Goal: Information Seeking & Learning: Learn about a topic

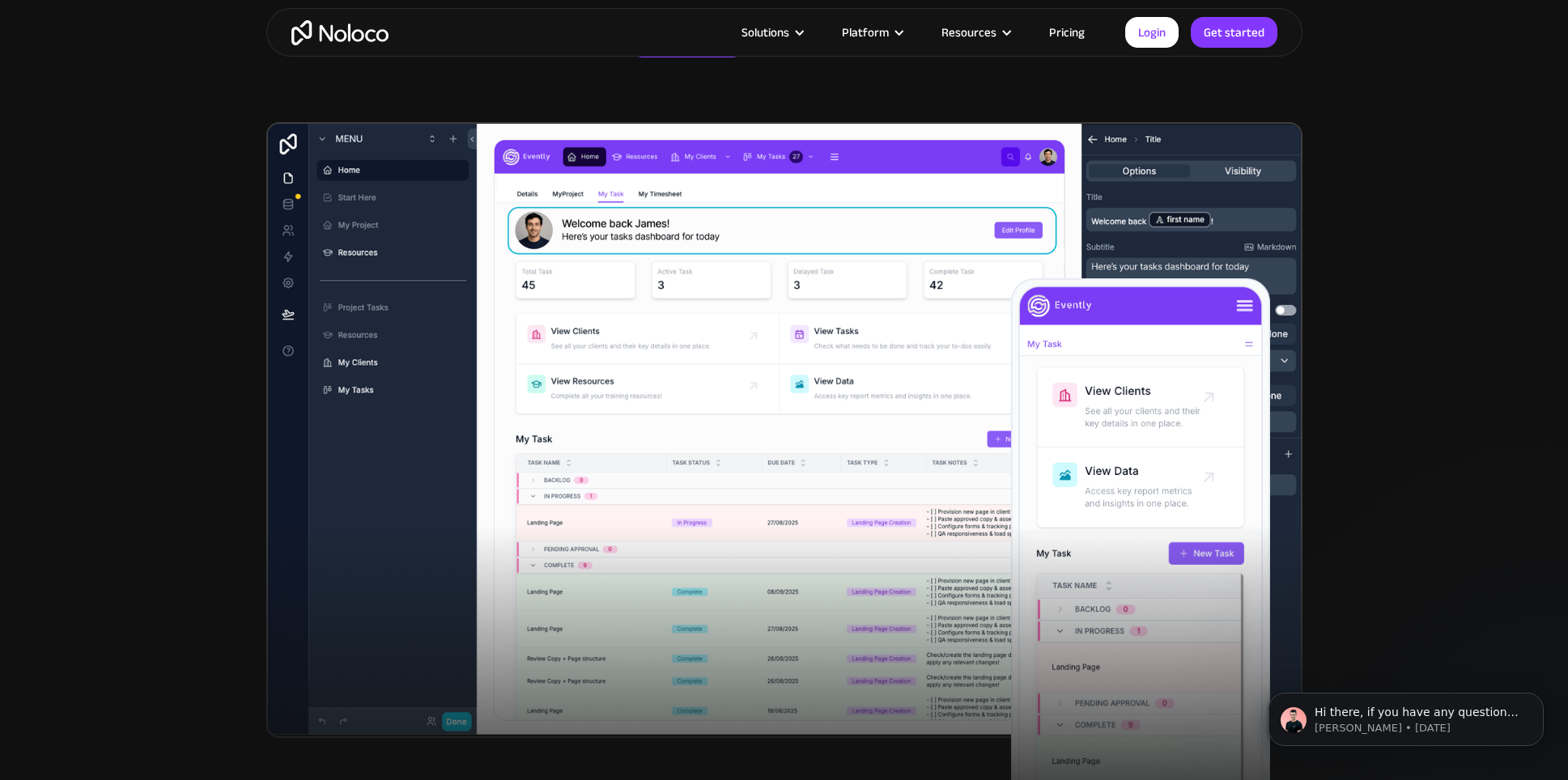
scroll to position [484, 0]
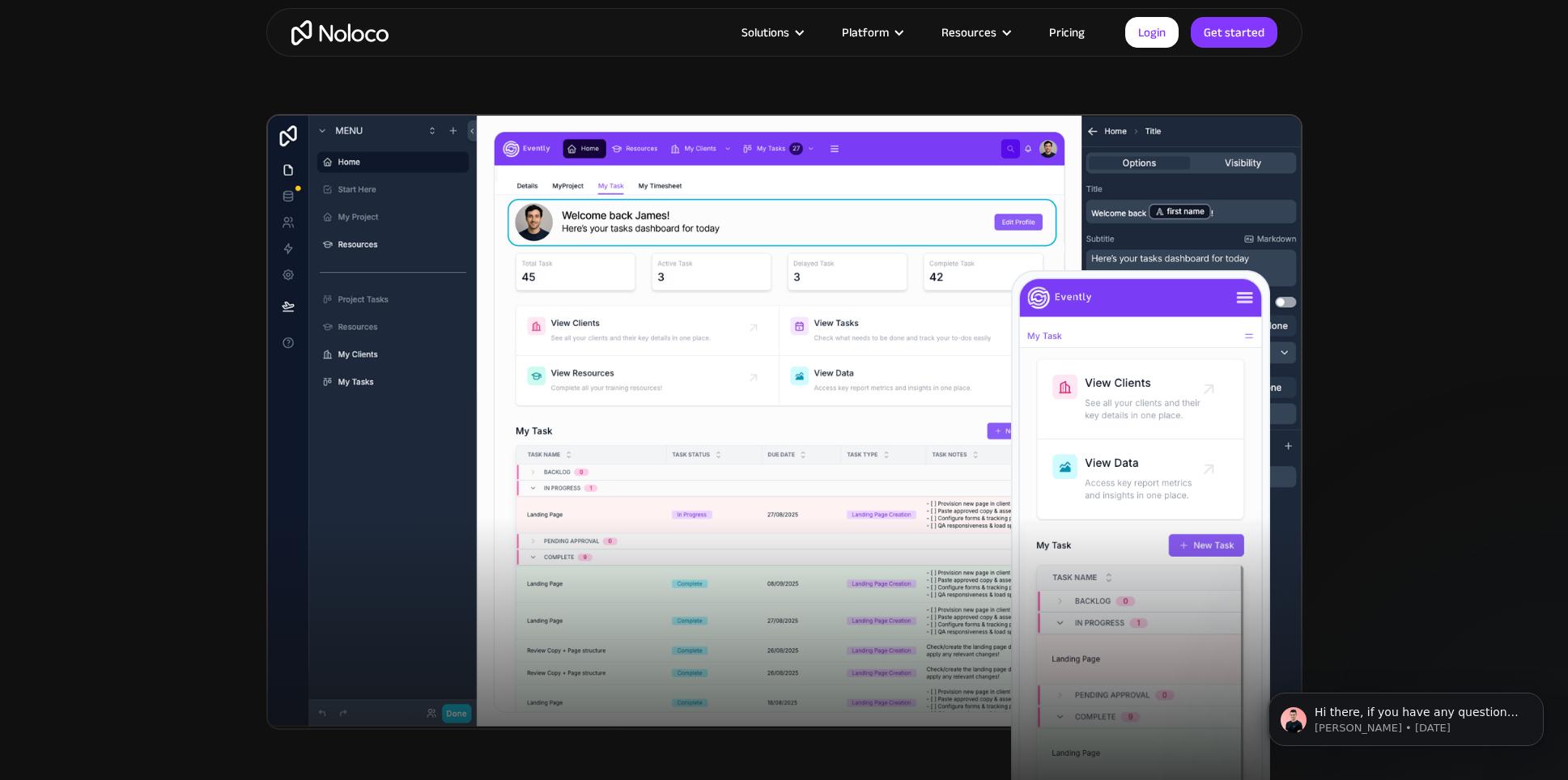
click at [559, 427] on img at bounding box center [784, 421] width 1036 height 616
click at [559, 426] on img at bounding box center [784, 421] width 1036 height 616
click at [567, 429] on img at bounding box center [784, 421] width 1036 height 616
click at [1062, 34] on link "Pricing" at bounding box center [1067, 32] width 76 height 21
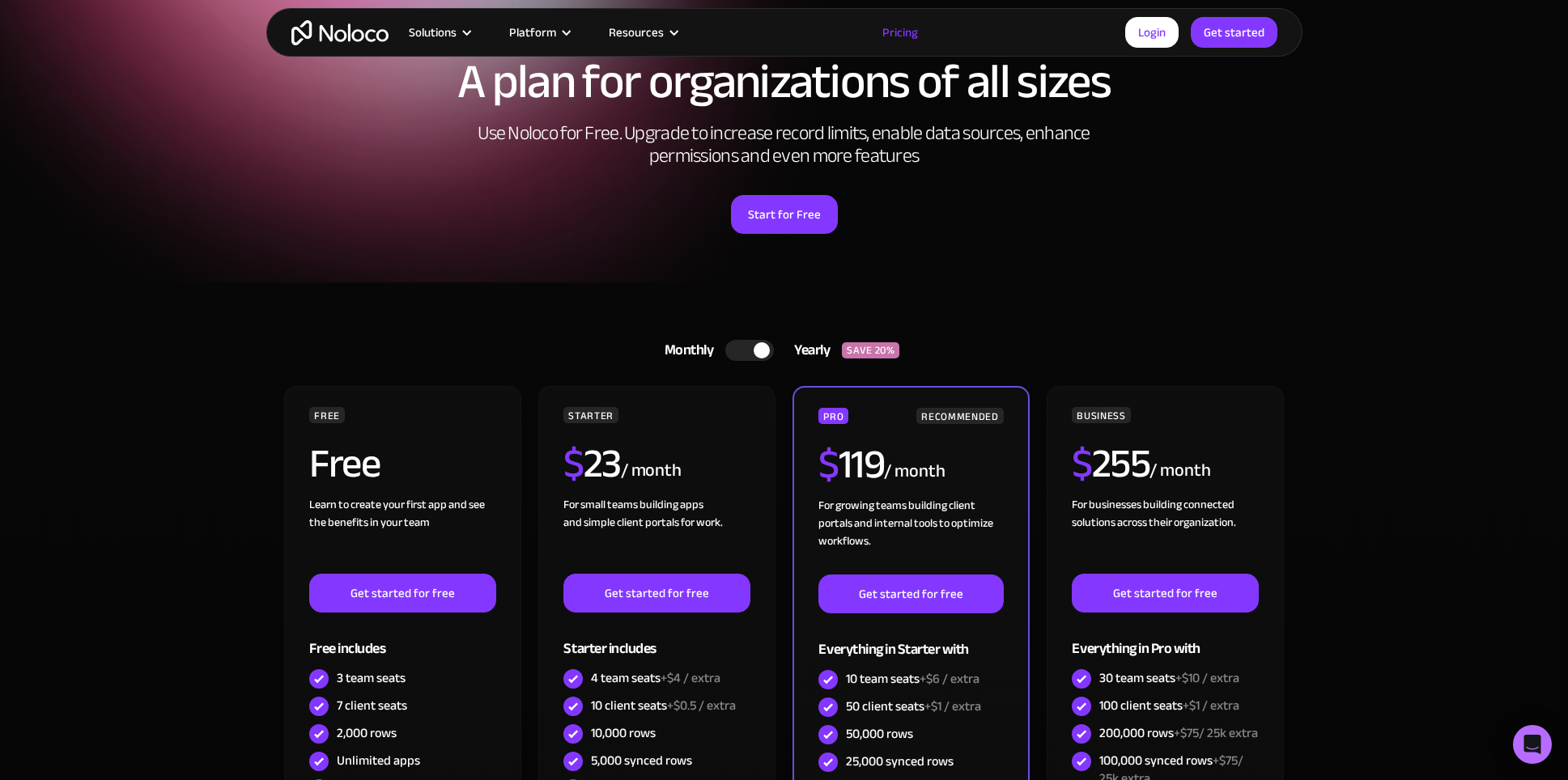
scroll to position [38, 0]
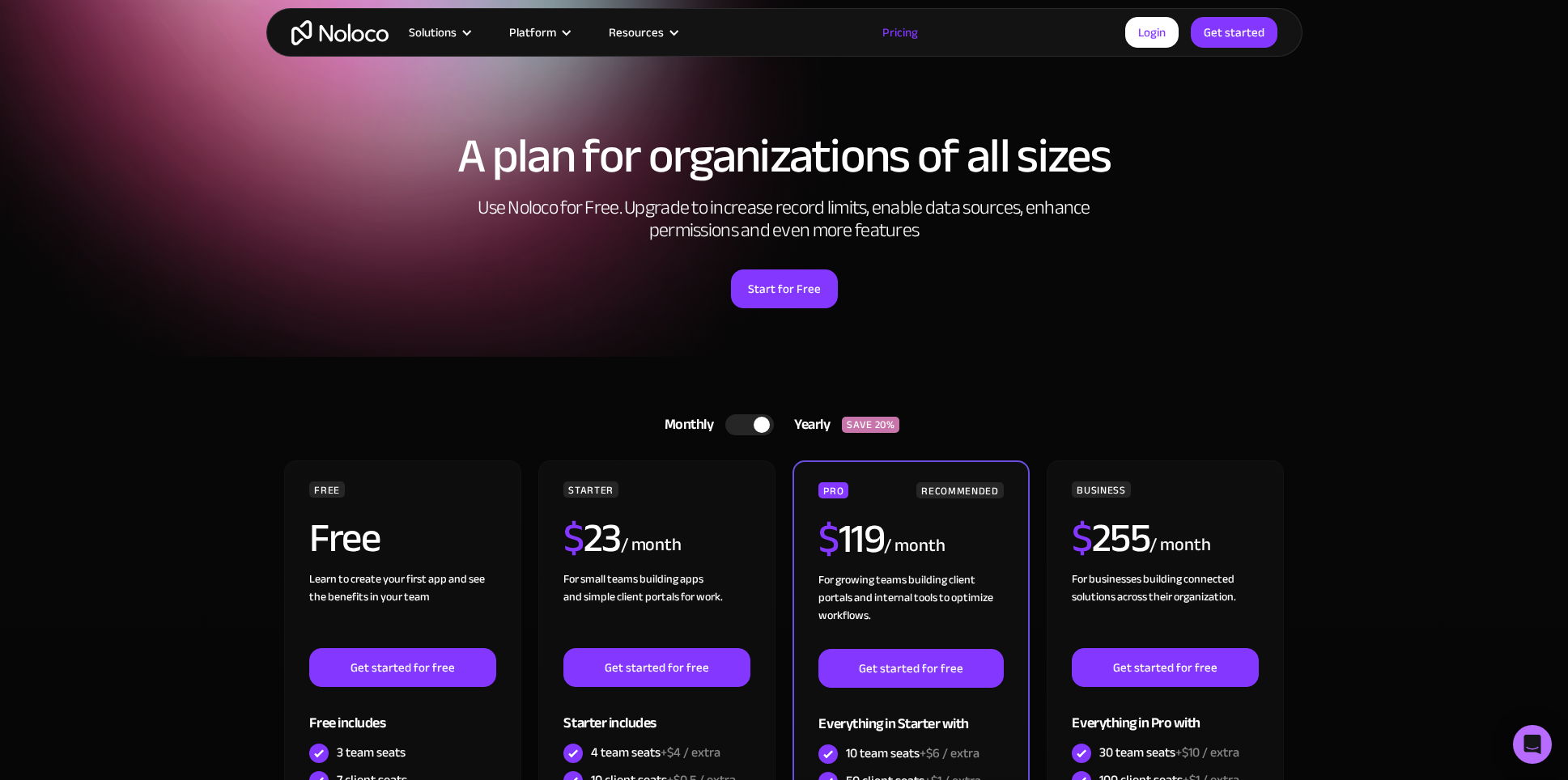
click at [748, 421] on div at bounding box center [749, 424] width 48 height 21
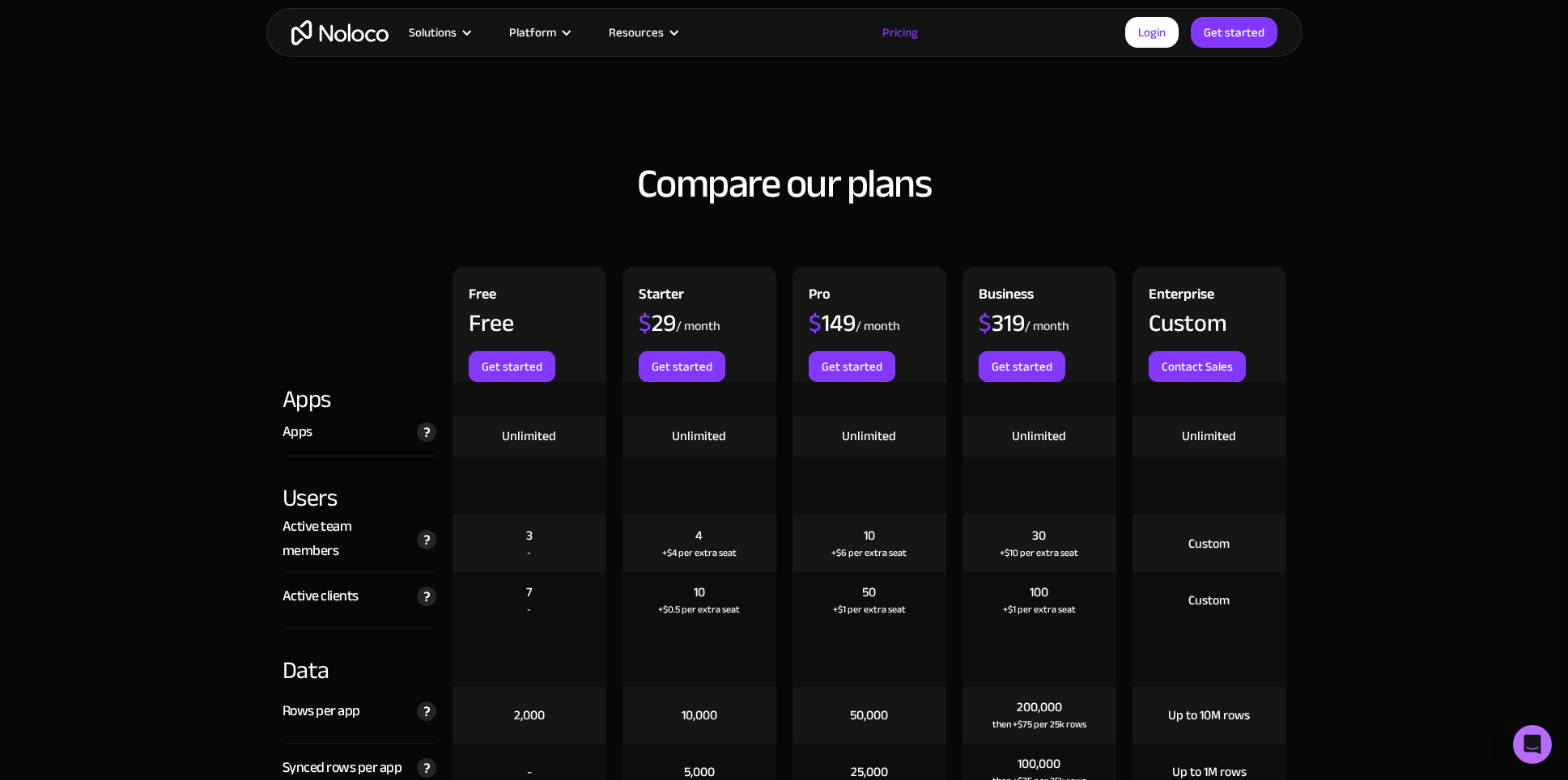
scroll to position [1503, 0]
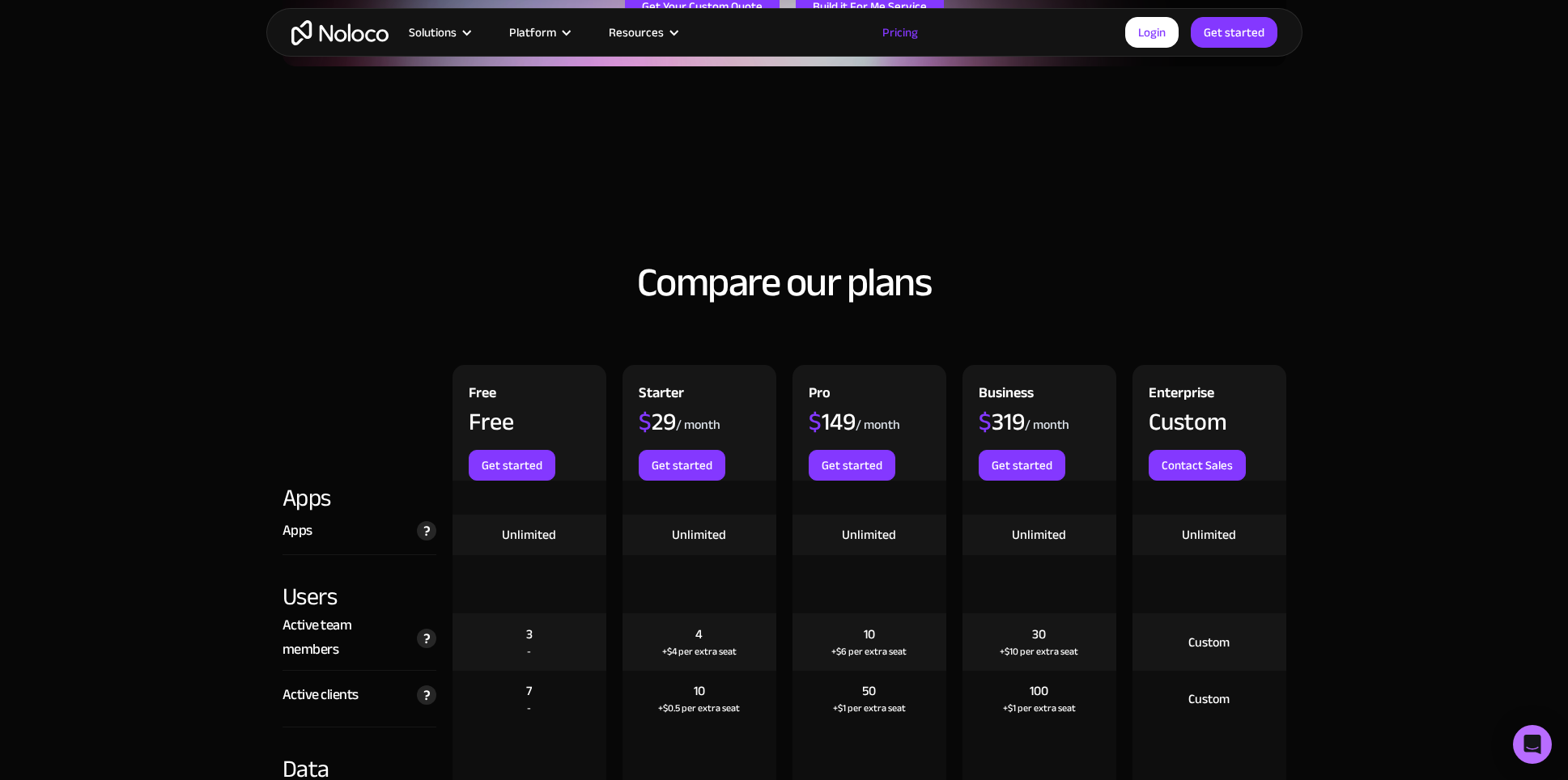
click at [995, 394] on div "Business" at bounding box center [1006, 395] width 55 height 29
drag, startPoint x: 975, startPoint y: 419, endPoint x: 999, endPoint y: 405, distance: 27.8
click at [1001, 405] on div "Business $ 319 / month Get started" at bounding box center [1040, 422] width 154 height 116
drag, startPoint x: 976, startPoint y: 414, endPoint x: 1002, endPoint y: 423, distance: 27.5
click at [976, 414] on div "Business $ 319 / month Get started" at bounding box center [1040, 422] width 154 height 116
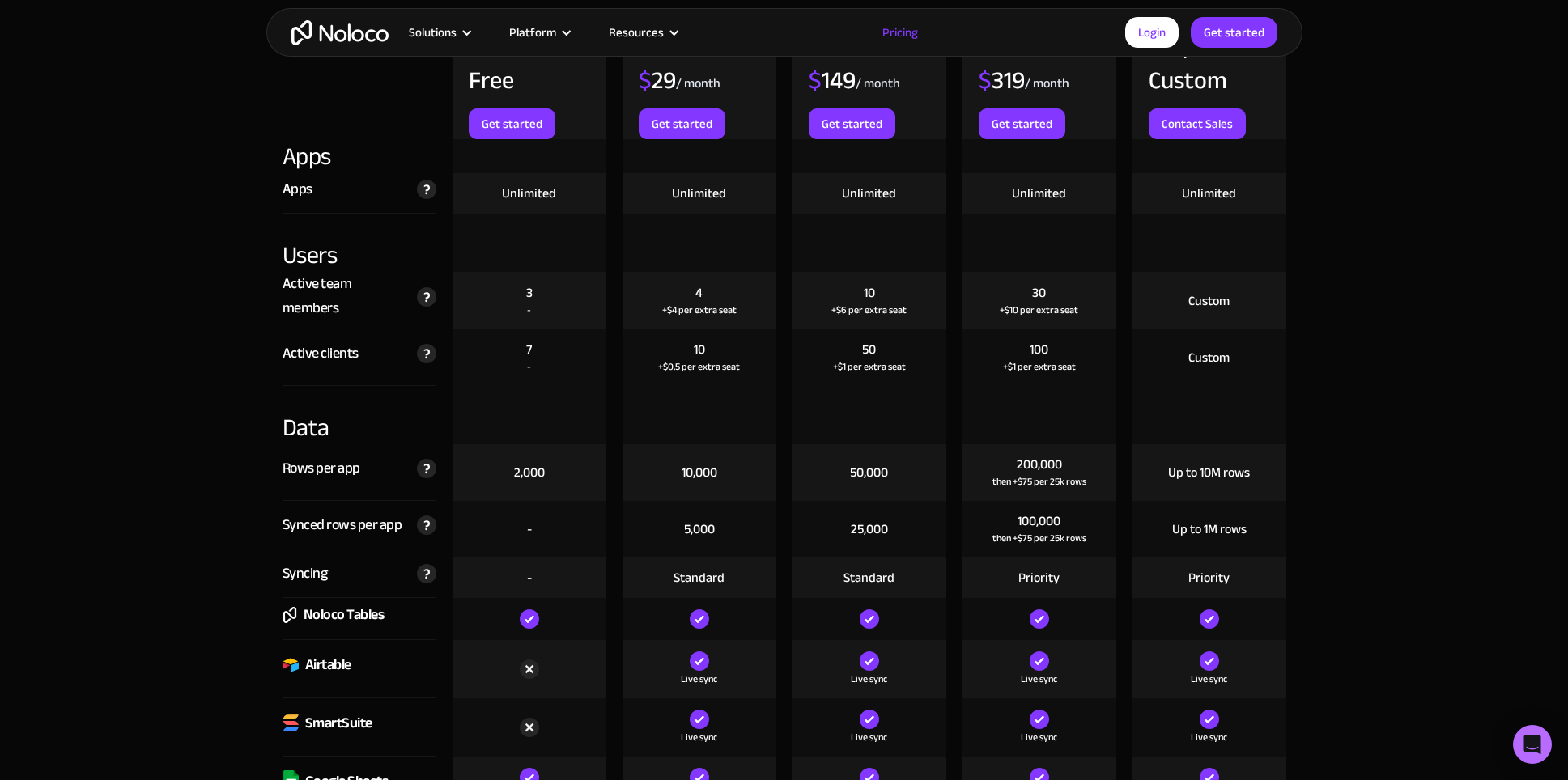
scroll to position [1745, 0]
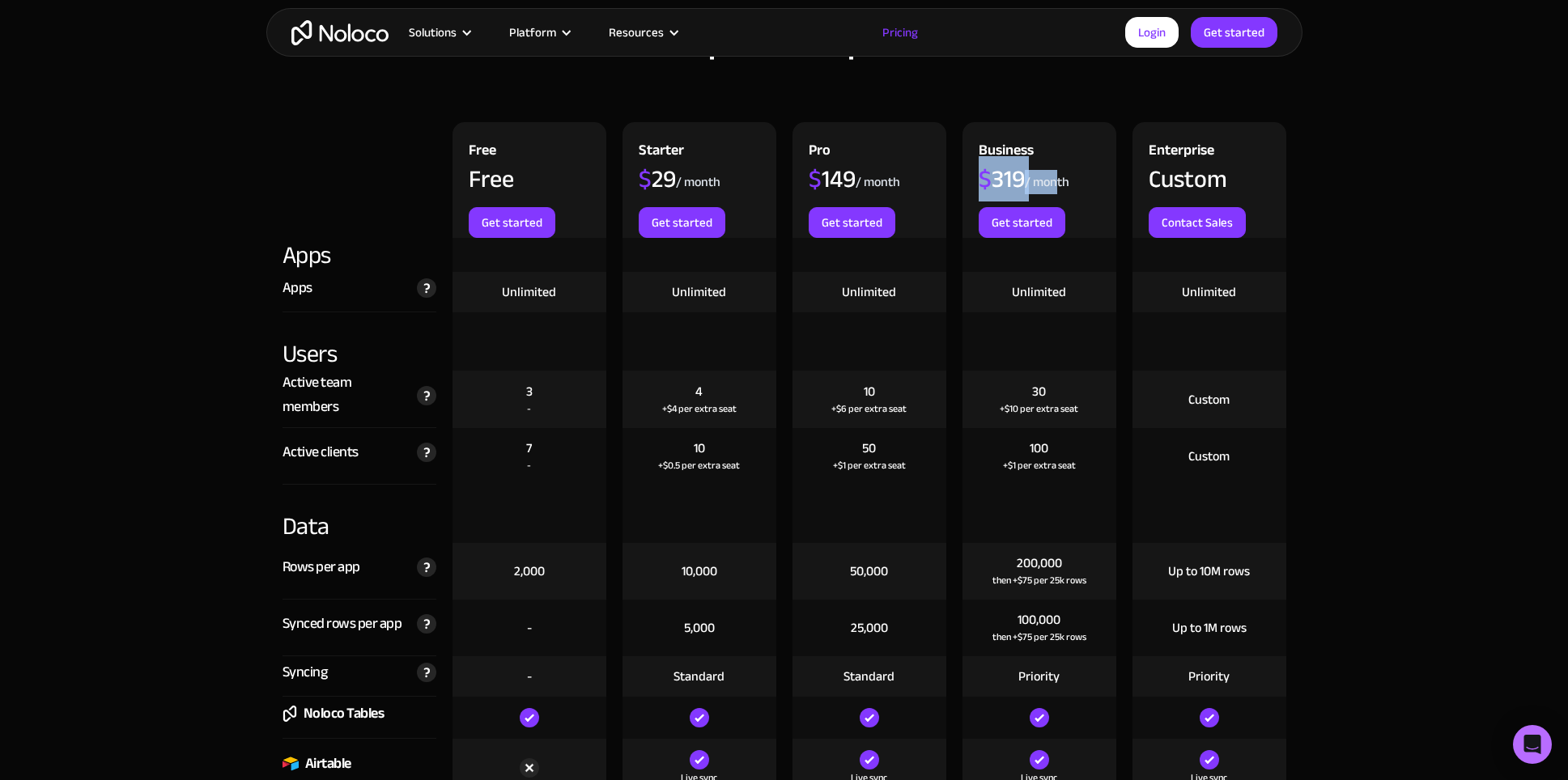
drag, startPoint x: 979, startPoint y: 187, endPoint x: 1053, endPoint y: 185, distance: 74.0
click at [1053, 185] on div "$ 319 / month" at bounding box center [1024, 187] width 91 height 41
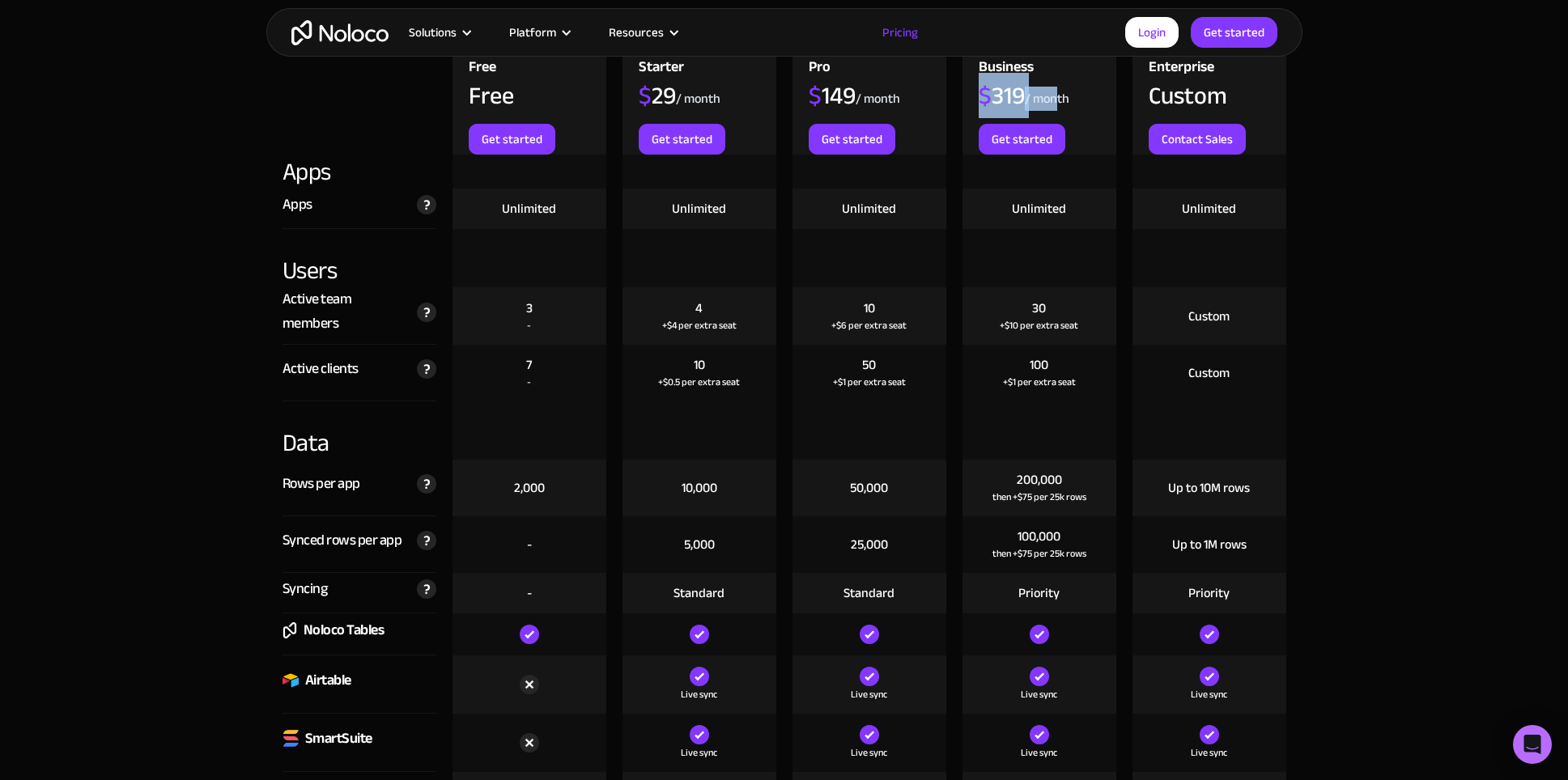
scroll to position [1896, 0]
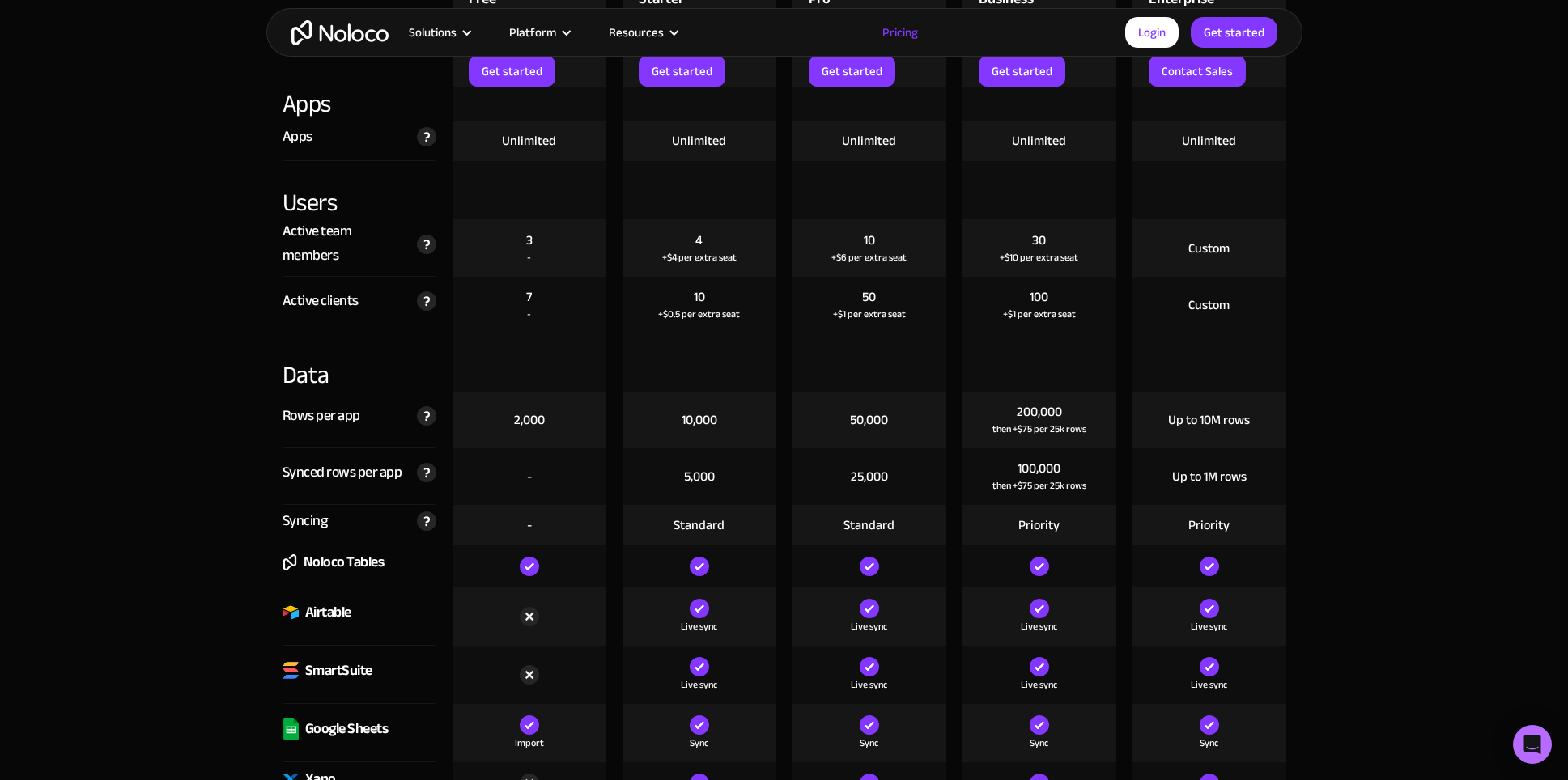
drag, startPoint x: 1009, startPoint y: 414, endPoint x: 1076, endPoint y: 408, distance: 67.3
click at [1077, 408] on div "200,000 then +$75 per 25k rows" at bounding box center [1040, 419] width 154 height 56
drag, startPoint x: 1029, startPoint y: 435, endPoint x: 1016, endPoint y: 434, distance: 13.0
click at [1028, 435] on div "then +$75 per 25k rows" at bounding box center [1039, 429] width 94 height 16
drag, startPoint x: 995, startPoint y: 431, endPoint x: 1083, endPoint y: 432, distance: 88.0
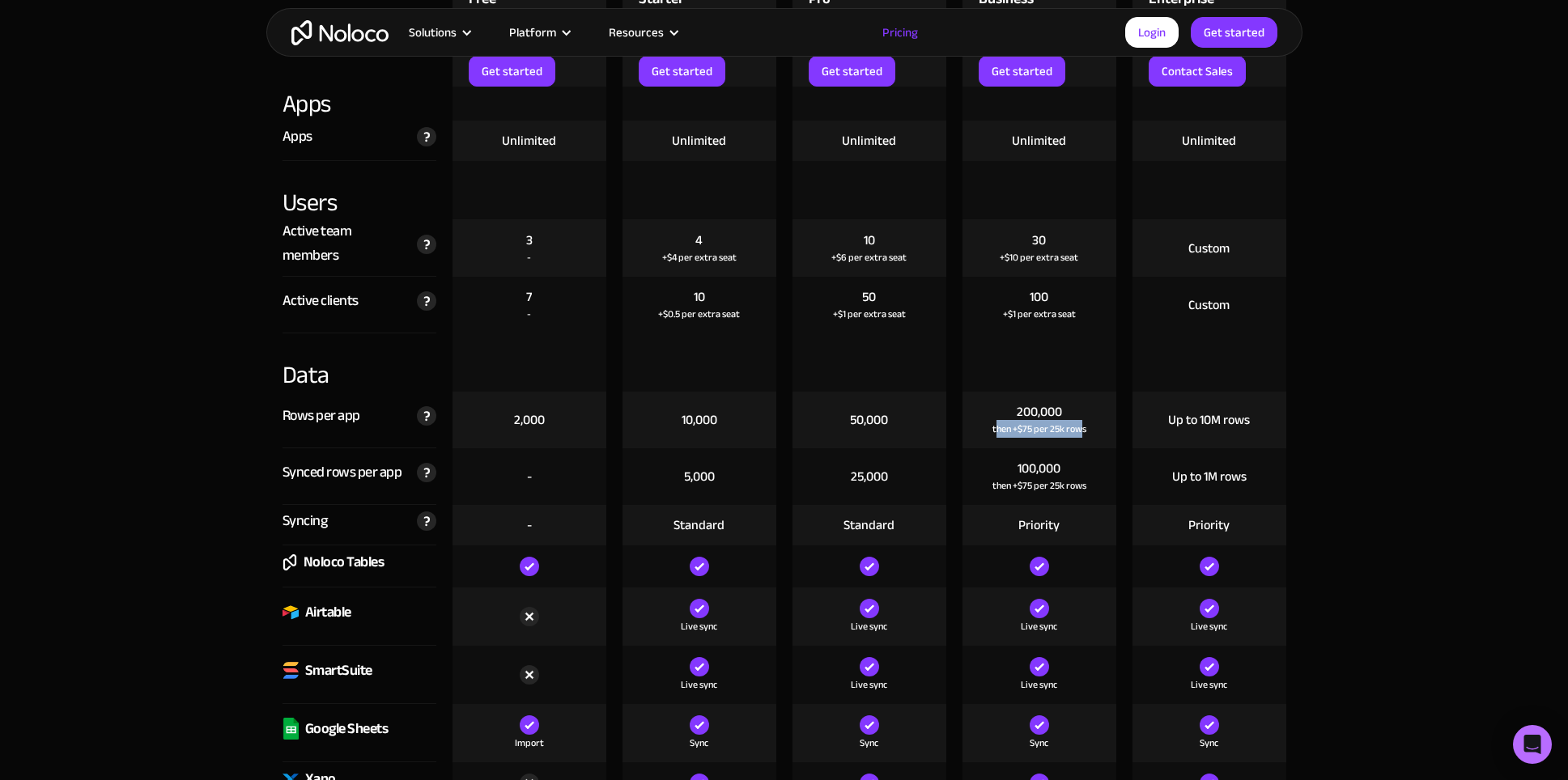
click at [1083, 432] on div "then +$75 per 25k rows" at bounding box center [1039, 429] width 94 height 16
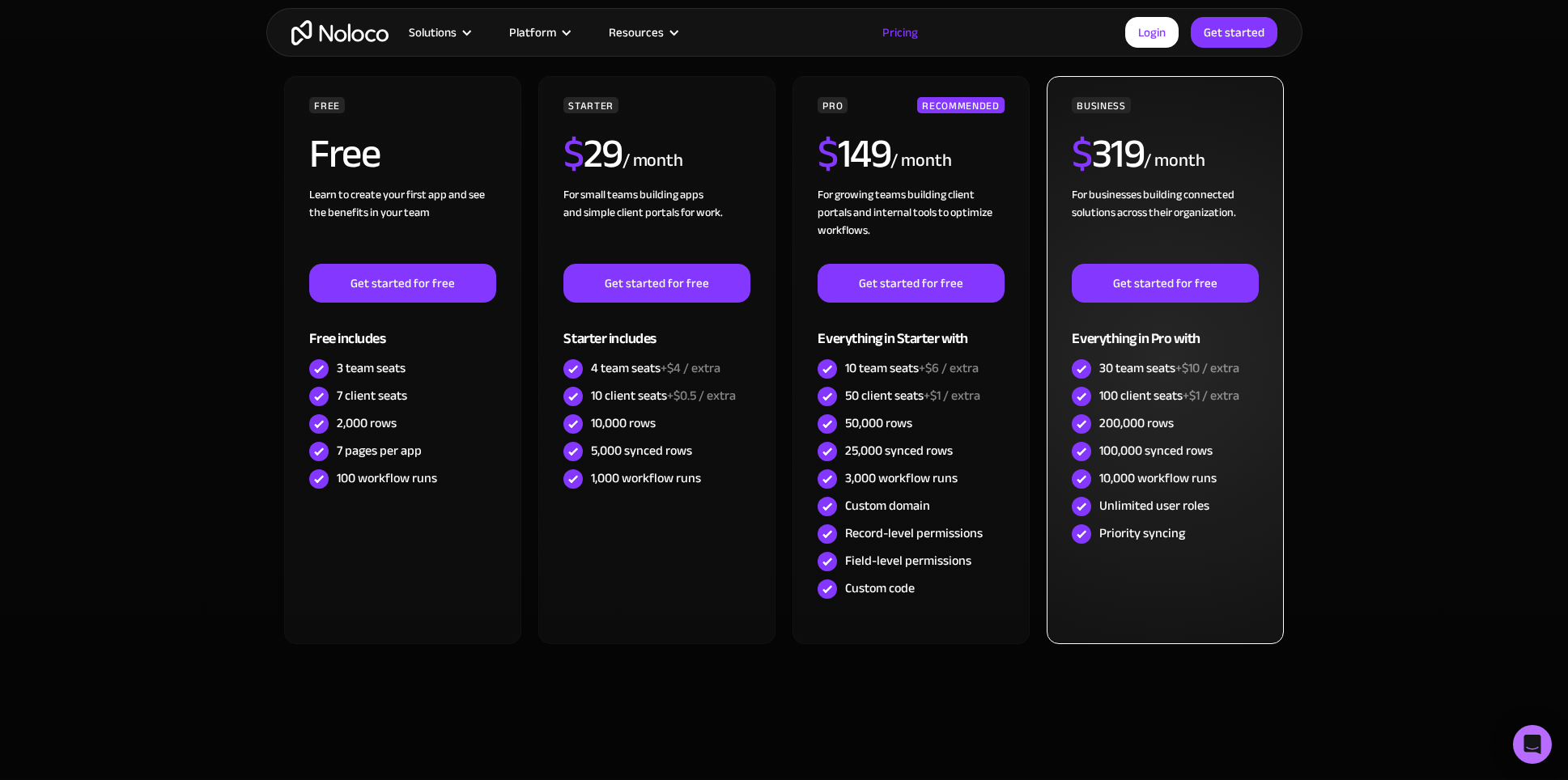
scroll to position [443, 0]
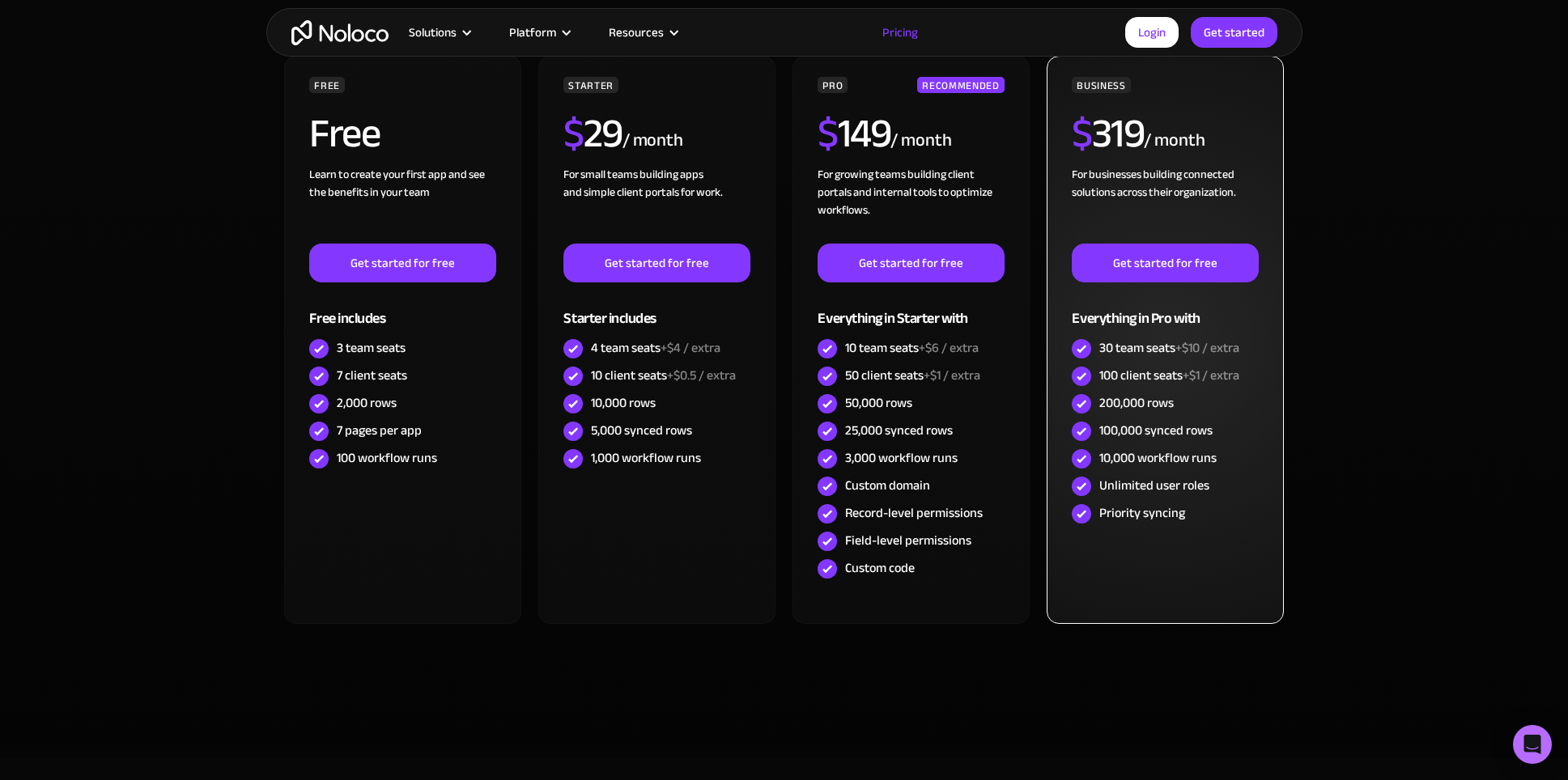
click at [1210, 394] on div "200,000 rows" at bounding box center [1165, 404] width 186 height 28
drag, startPoint x: 1094, startPoint y: 376, endPoint x: 1183, endPoint y: 373, distance: 89.1
click at [1183, 373] on div "100 client seats +$1 / extra" at bounding box center [1165, 377] width 186 height 28
drag, startPoint x: 1134, startPoint y: 411, endPoint x: 1128, endPoint y: 382, distance: 29.6
click at [1134, 408] on div "200,000 rows" at bounding box center [1136, 403] width 74 height 18
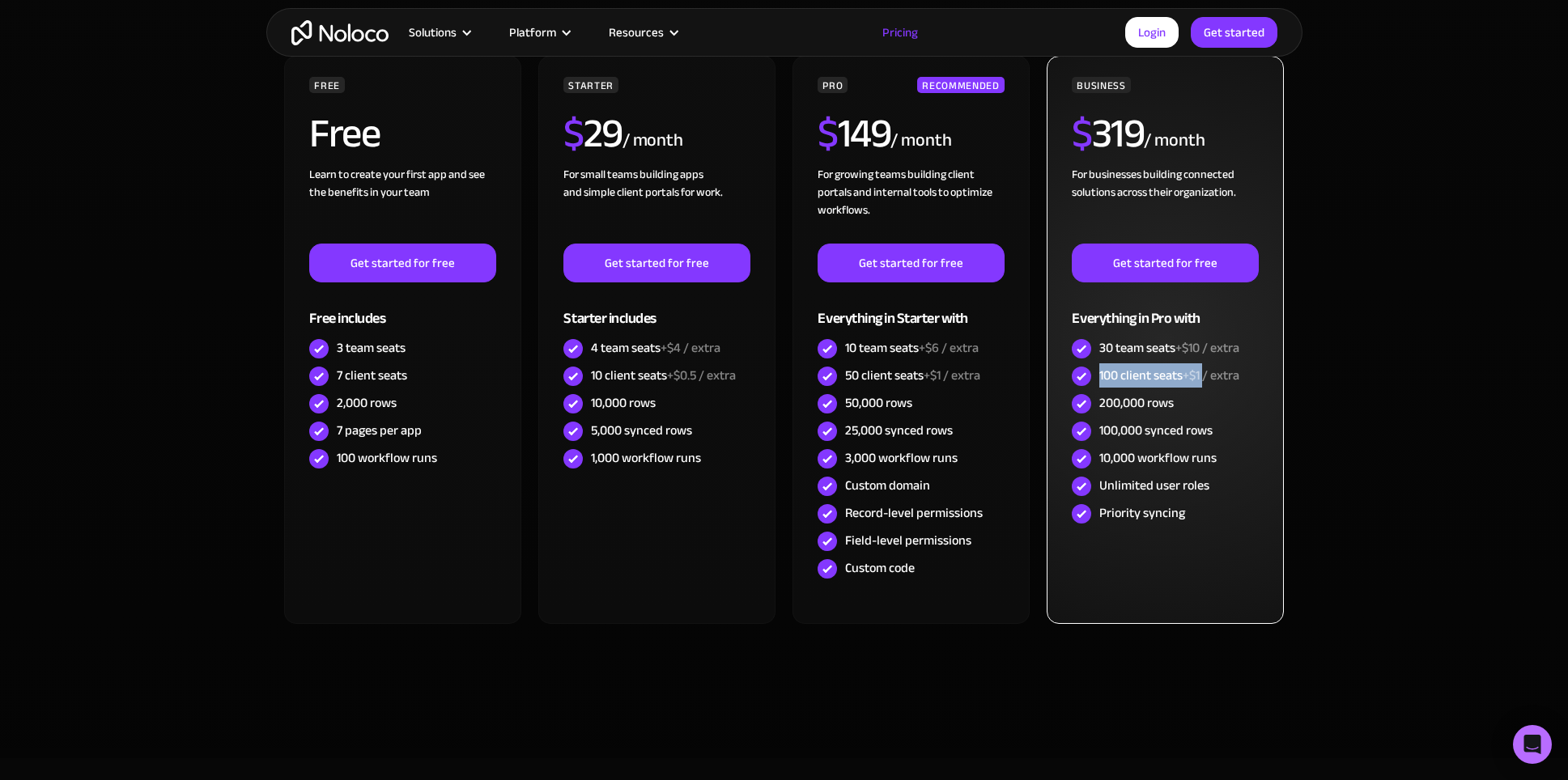
drag, startPoint x: 1097, startPoint y: 378, endPoint x: 1205, endPoint y: 373, distance: 108.1
click at [1205, 373] on div "100 client seats +$1 / extra" at bounding box center [1165, 377] width 186 height 28
drag, startPoint x: 1152, startPoint y: 394, endPoint x: 1130, endPoint y: 391, distance: 22.2
click at [1147, 395] on div "200,000 rows" at bounding box center [1136, 403] width 74 height 18
drag, startPoint x: 1108, startPoint y: 378, endPoint x: 1195, endPoint y: 376, distance: 87.0
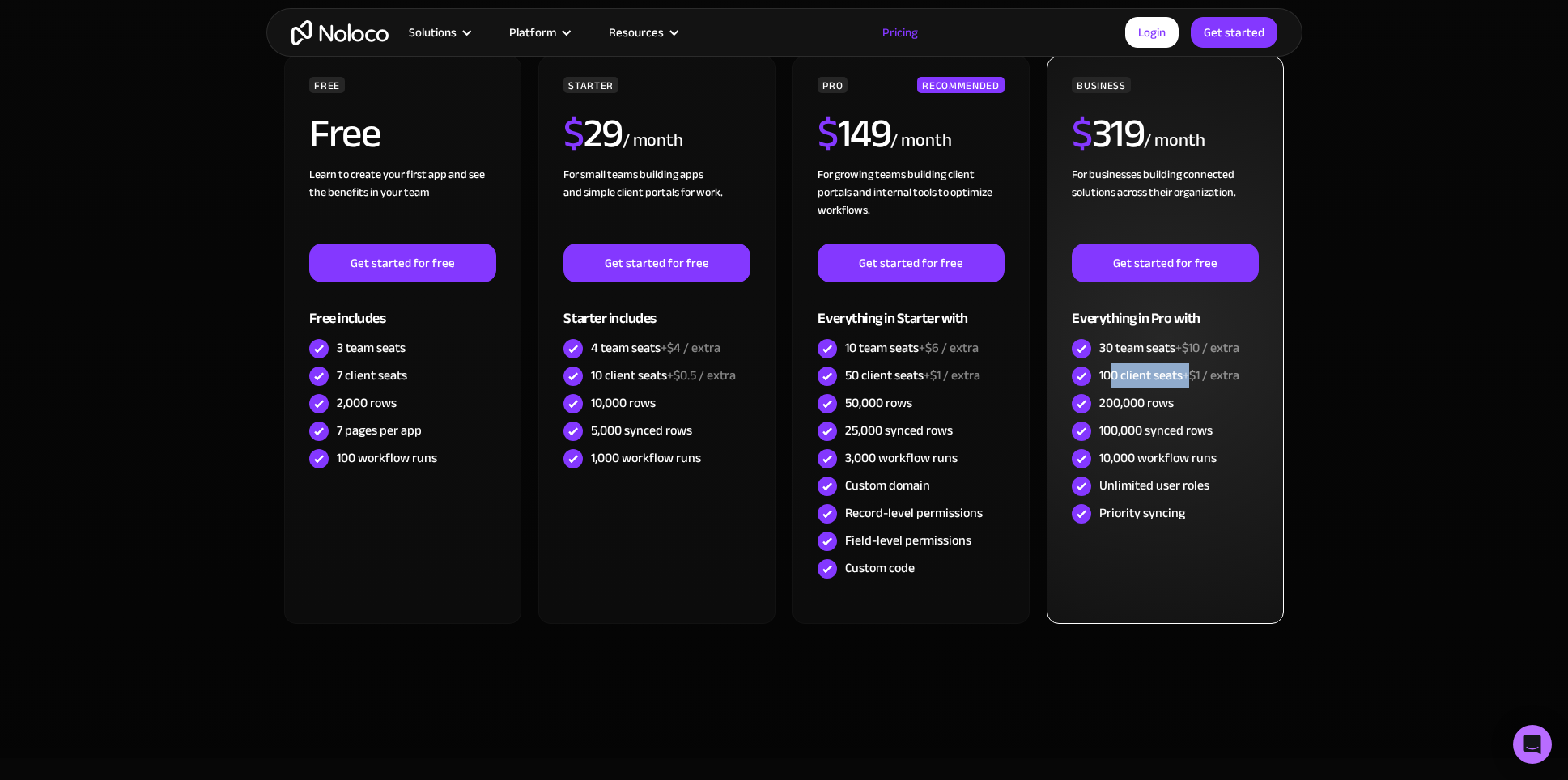
click at [1195, 376] on div "100 client seats +$1 / extra" at bounding box center [1170, 376] width 140 height 18
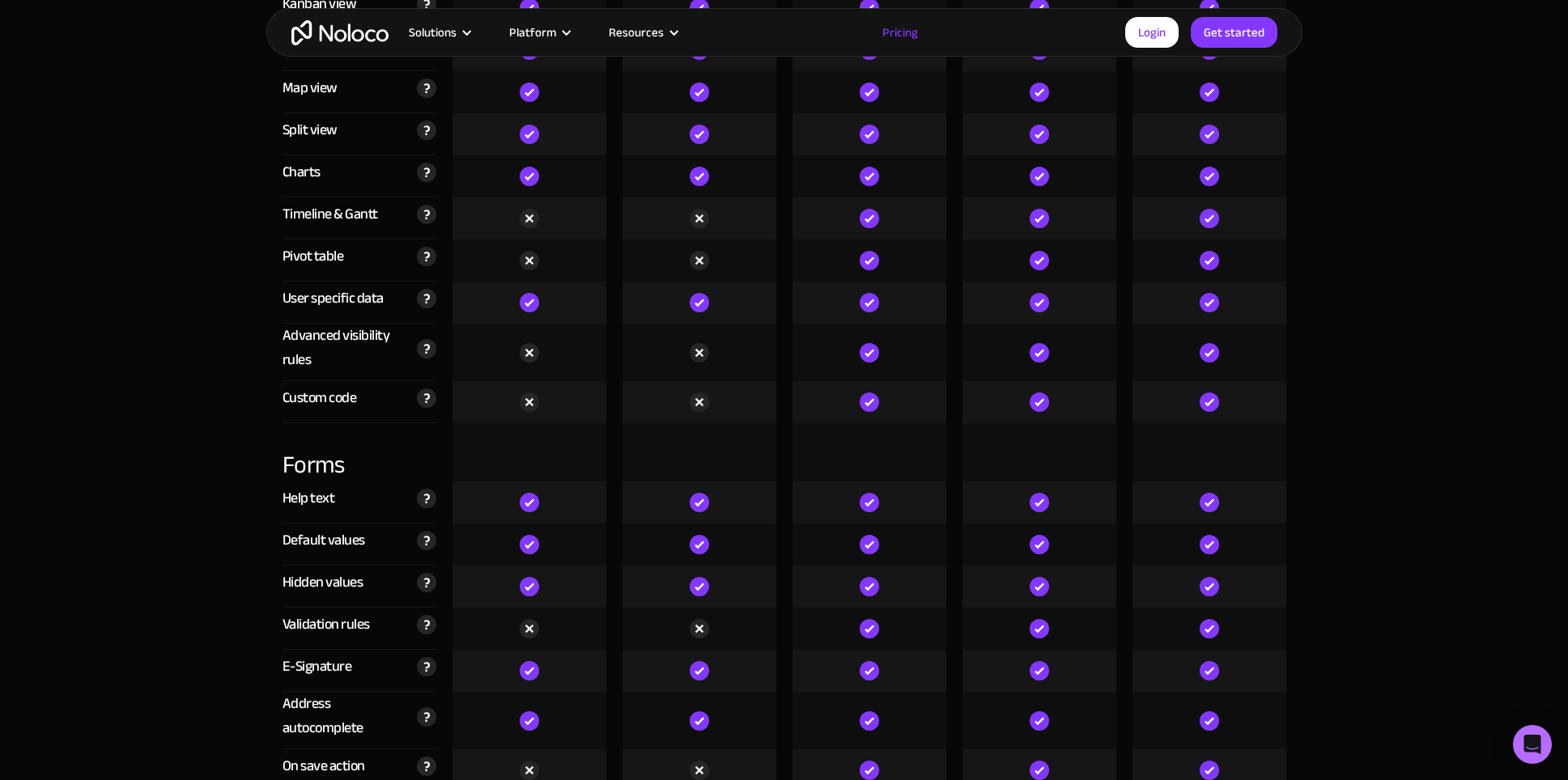
scroll to position [4815, 0]
